Goal: Task Accomplishment & Management: Manage account settings

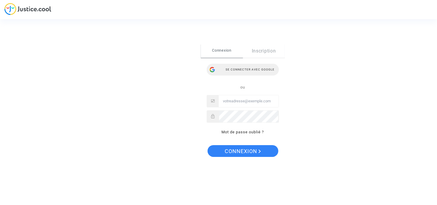
click at [266, 69] on div "Se connecter avec Google" at bounding box center [243, 70] width 72 height 12
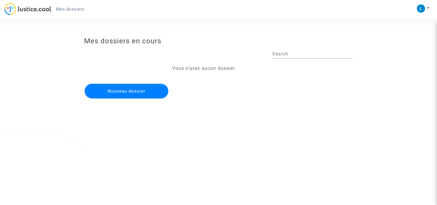
click at [398, 53] on app-disputes-list "Mes dossiers en cours Search Nouveau dossier Vous n'avez aucun dossier." at bounding box center [218, 90] width 393 height 112
click at [426, 11] on button at bounding box center [422, 8] width 13 height 9
click at [413, 21] on link "Mon profil" at bounding box center [406, 20] width 47 height 9
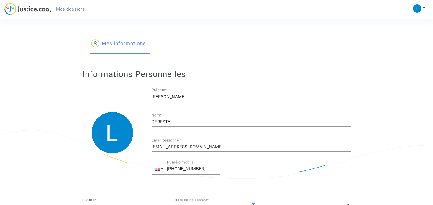
type input "française"
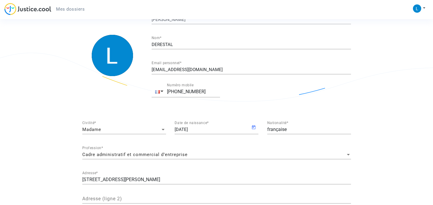
scroll to position [88, 0]
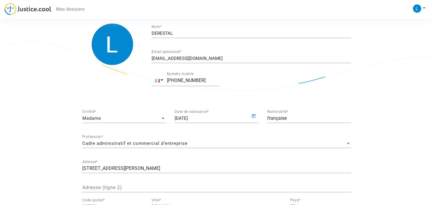
click at [70, 6] on span "Mes dossiers" at bounding box center [70, 8] width 29 height 5
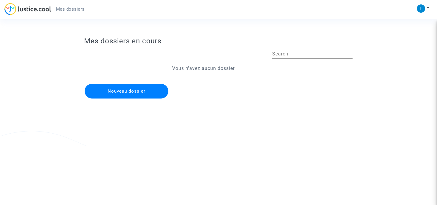
click at [413, 6] on div "Mes dossiers Mon profil Paramètres Déconnexion" at bounding box center [218, 11] width 437 height 16
click at [424, 12] on button at bounding box center [422, 8] width 13 height 9
click at [408, 19] on link "Mon profil" at bounding box center [406, 20] width 47 height 9
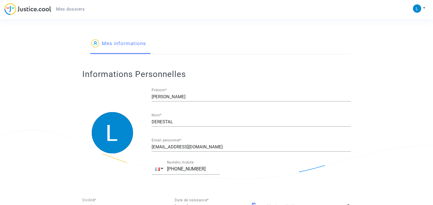
type input "française"
click at [42, 13] on img at bounding box center [27, 9] width 47 height 12
click at [411, 8] on div "Mes dossiers Mon profil Paramètres Déconnexion" at bounding box center [216, 11] width 433 height 16
click at [416, 7] on img at bounding box center [417, 8] width 8 height 8
click at [417, 37] on link "Déconnexion" at bounding box center [401, 39] width 47 height 9
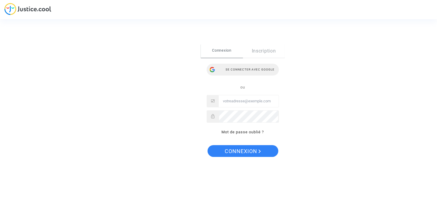
click at [243, 69] on div "Se connecter avec Google" at bounding box center [243, 70] width 72 height 12
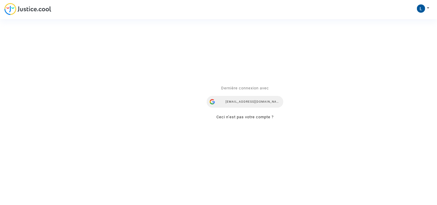
click at [251, 102] on div "[EMAIL_ADDRESS][DOMAIN_NAME]" at bounding box center [245, 102] width 77 height 12
click at [250, 101] on div "[EMAIL_ADDRESS][DOMAIN_NAME]" at bounding box center [245, 102] width 77 height 12
click at [34, 10] on div "Se connecter Dernière connexion avec laurencederestal@gmail.com Ceci n’est pas …" at bounding box center [218, 102] width 437 height 205
click at [14, 7] on div "Se connecter Dernière connexion avec laurencederestal@gmail.com Ceci n’est pas …" at bounding box center [218, 102] width 437 height 205
click at [419, 4] on div "Se connecter Dernière connexion avec [EMAIL_ADDRESS][DOMAIN_NAME] Ceci n’est pa…" at bounding box center [218, 102] width 437 height 205
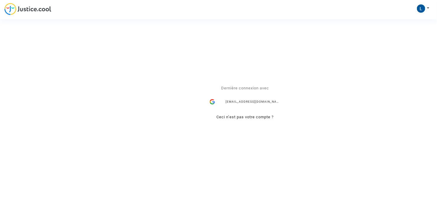
click at [422, 6] on div "Se connecter Dernière connexion avec [EMAIL_ADDRESS][DOMAIN_NAME] Ceci n’est pa…" at bounding box center [218, 102] width 437 height 205
click at [430, 7] on div "Se connecter Dernière connexion avec [EMAIL_ADDRESS][DOMAIN_NAME] Ceci n’est pa…" at bounding box center [218, 102] width 437 height 205
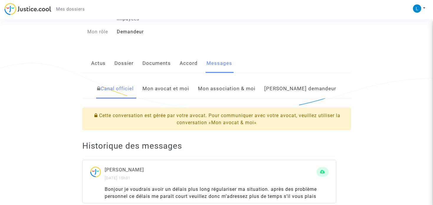
scroll to position [81, 0]
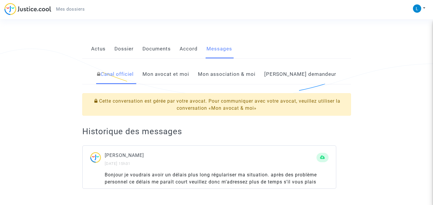
click at [189, 74] on link "Mon avocat et moi" at bounding box center [165, 74] width 47 height 19
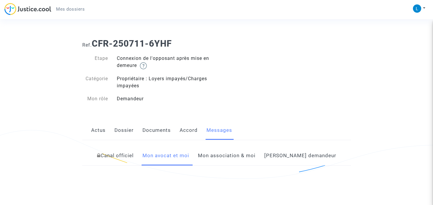
click at [132, 155] on link "Canal officiel" at bounding box center [115, 155] width 37 height 19
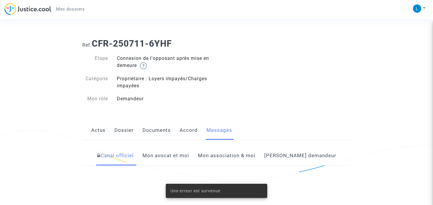
click at [189, 156] on link "Mon avocat et moi" at bounding box center [165, 155] width 47 height 19
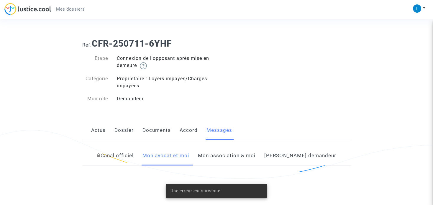
click at [189, 155] on link "Mon avocat et moi" at bounding box center [165, 155] width 47 height 19
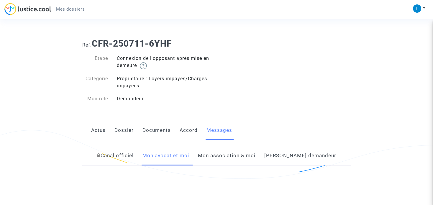
click at [213, 131] on link "Messages" at bounding box center [219, 130] width 26 height 19
click at [189, 155] on link "Mon avocat et moi" at bounding box center [165, 155] width 47 height 19
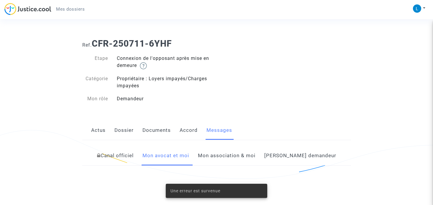
click at [239, 150] on link "Mon association & moi" at bounding box center [226, 155] width 57 height 19
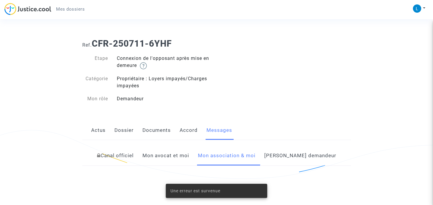
click at [308, 152] on link "Côté demandeur" at bounding box center [300, 155] width 72 height 19
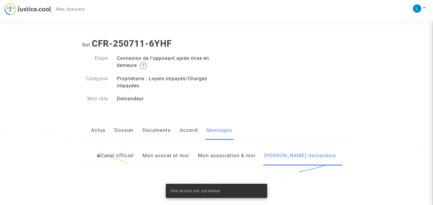
click at [189, 151] on link "Mon avocat et moi" at bounding box center [165, 155] width 47 height 19
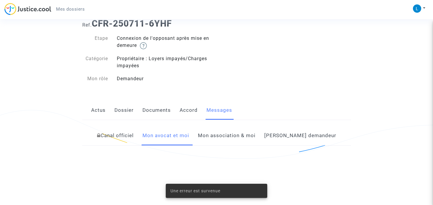
scroll to position [88, 0]
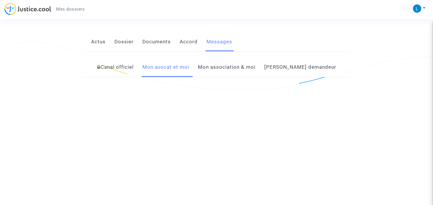
click at [102, 41] on link "Actus" at bounding box center [98, 41] width 14 height 19
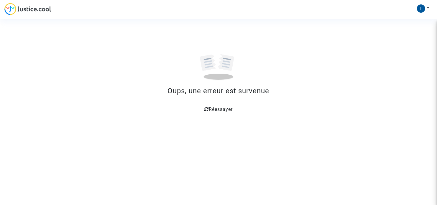
click at [208, 108] on link "Réessayer" at bounding box center [218, 109] width 28 height 6
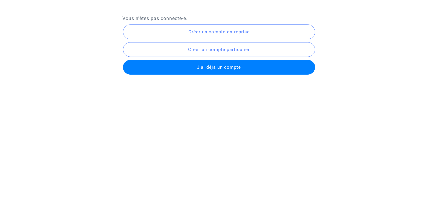
click at [209, 67] on span "J'ai déjà un compte" at bounding box center [219, 67] width 44 height 5
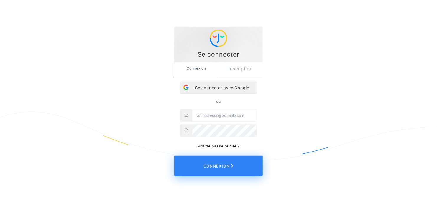
click at [219, 85] on div "Se connecter avec Google" at bounding box center [218, 88] width 76 height 12
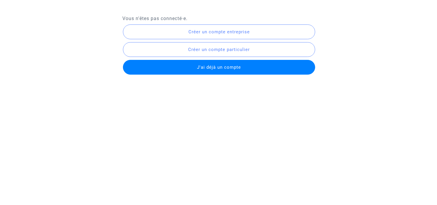
click at [206, 66] on span "J'ai déjà un compte" at bounding box center [219, 67] width 44 height 5
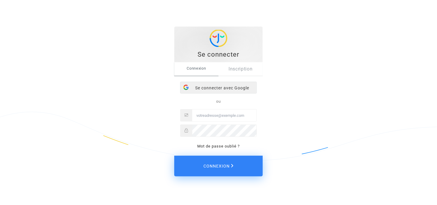
click at [235, 87] on div "Se connecter avec Google" at bounding box center [218, 88] width 76 height 12
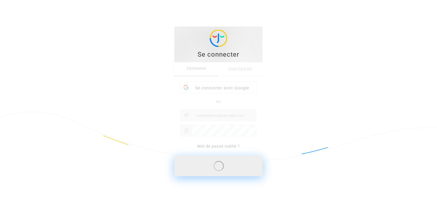
click at [321, 1] on section "Se connecter Connexion Inscription Se connecter avec Google ou Mot de passe oub…" at bounding box center [218, 94] width 437 height 188
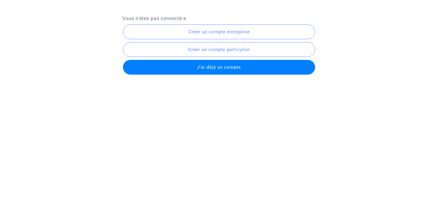
click at [231, 73] on button "J'ai déjà un compte" at bounding box center [219, 67] width 192 height 15
